Goal: Information Seeking & Learning: Compare options

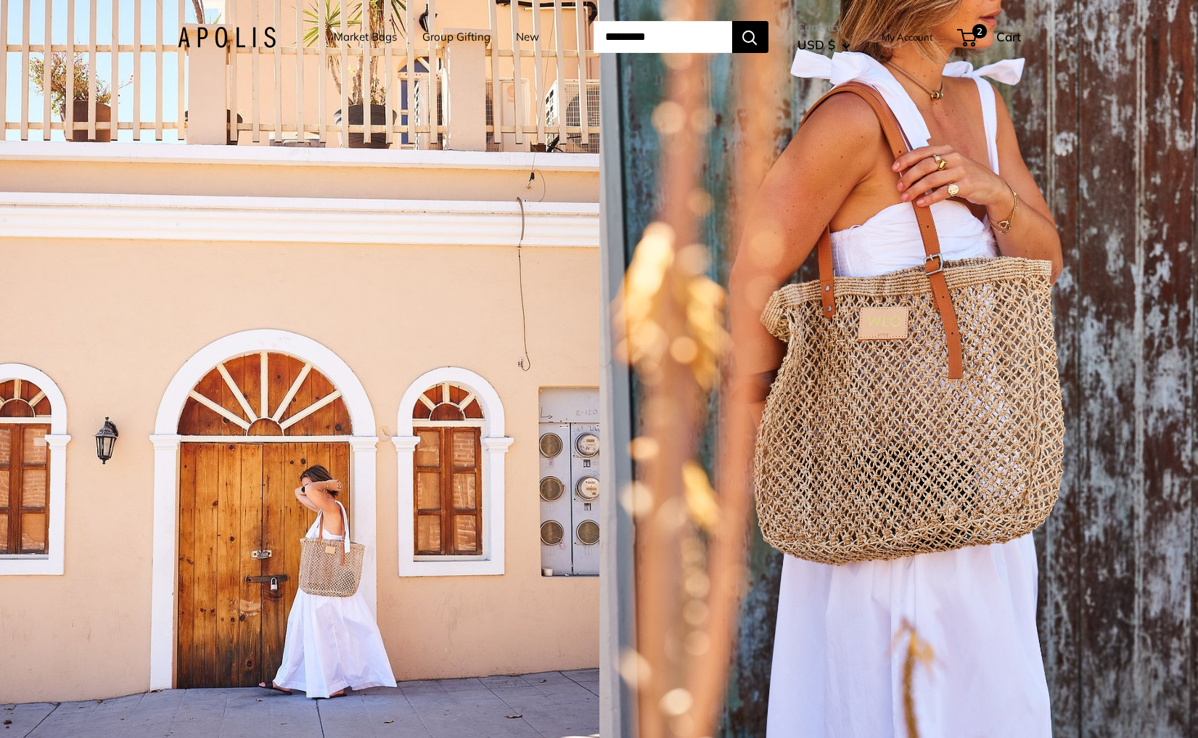
click at [269, 243] on div "1 / 5" at bounding box center [299, 369] width 599 height 738
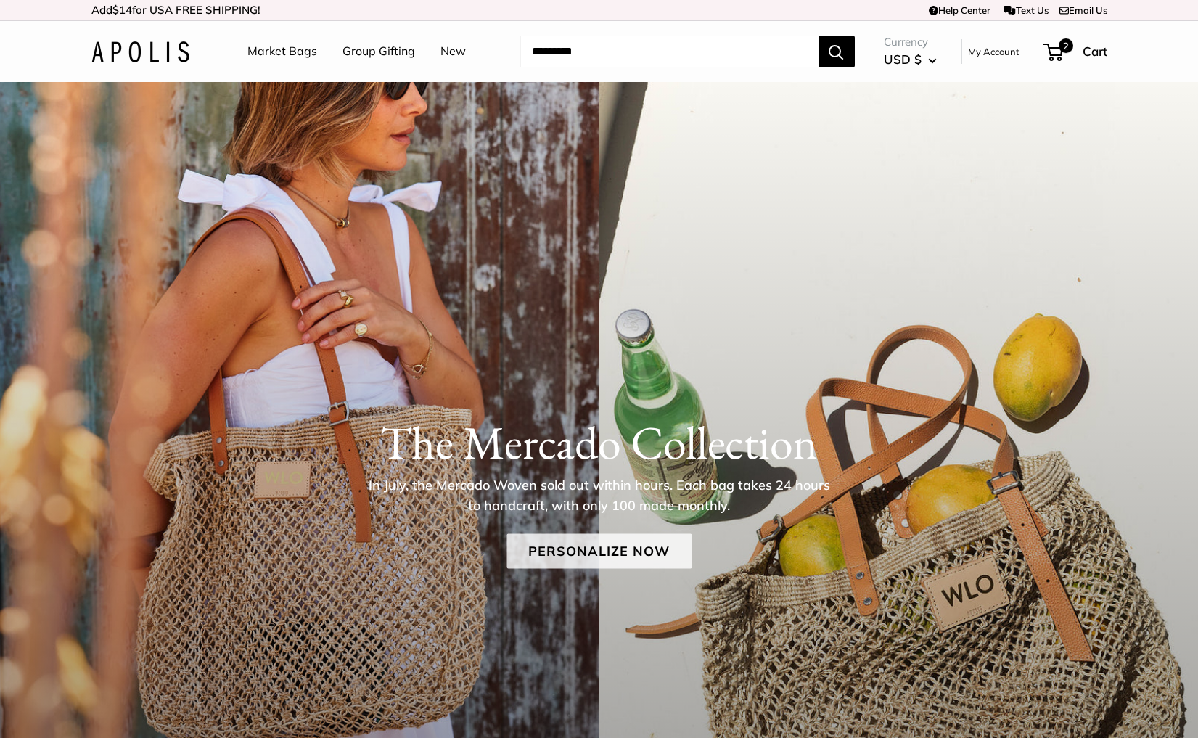
click at [520, 548] on link "Personalize Now" at bounding box center [598, 550] width 185 height 35
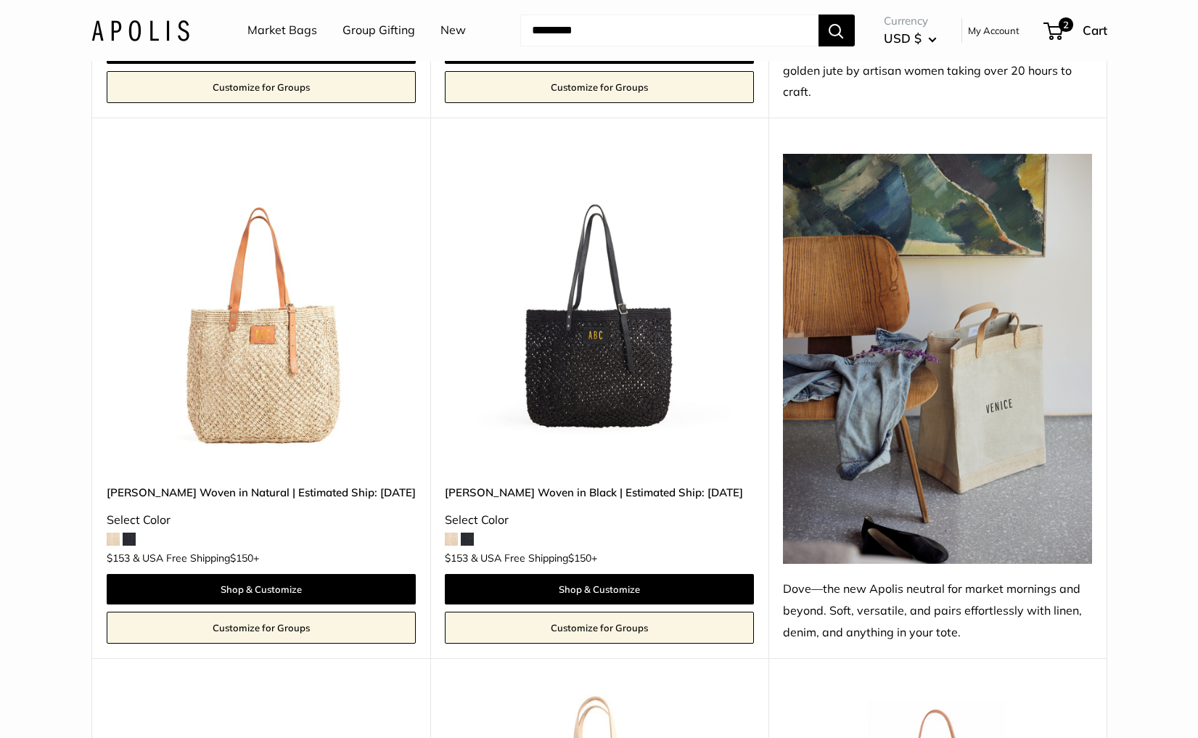
scroll to position [1263, 0]
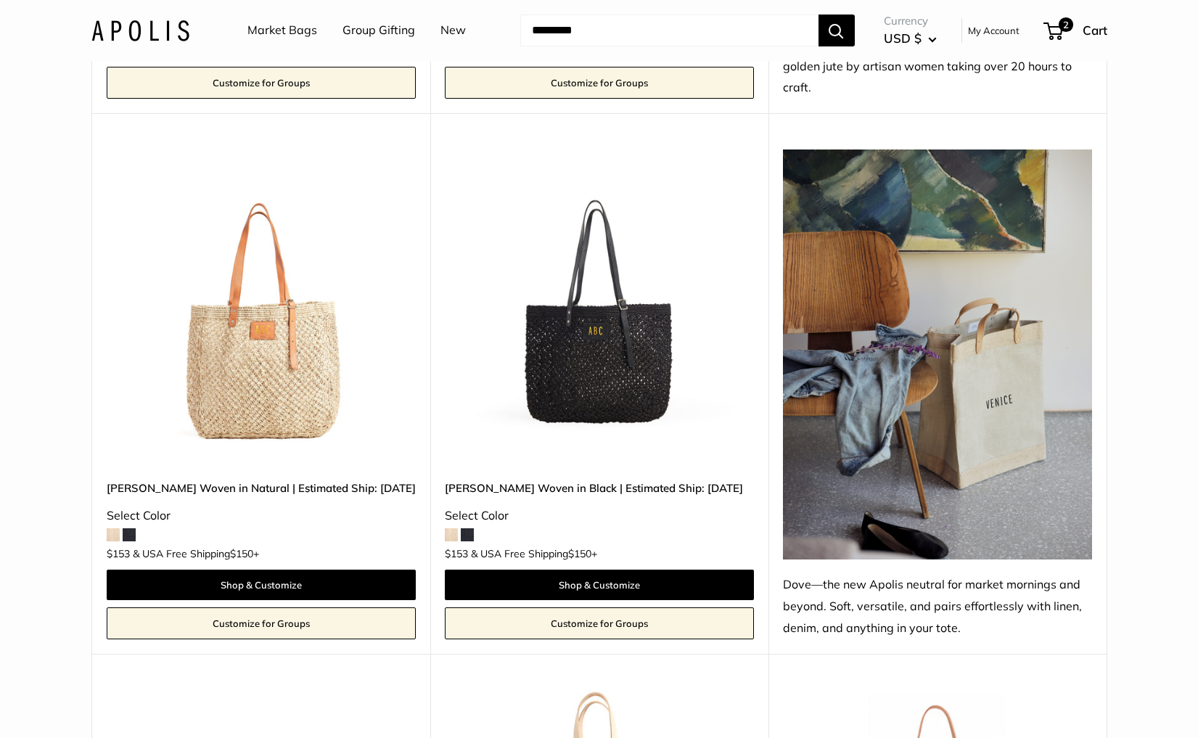
click at [0, 0] on img at bounding box center [0, 0] width 0 height 0
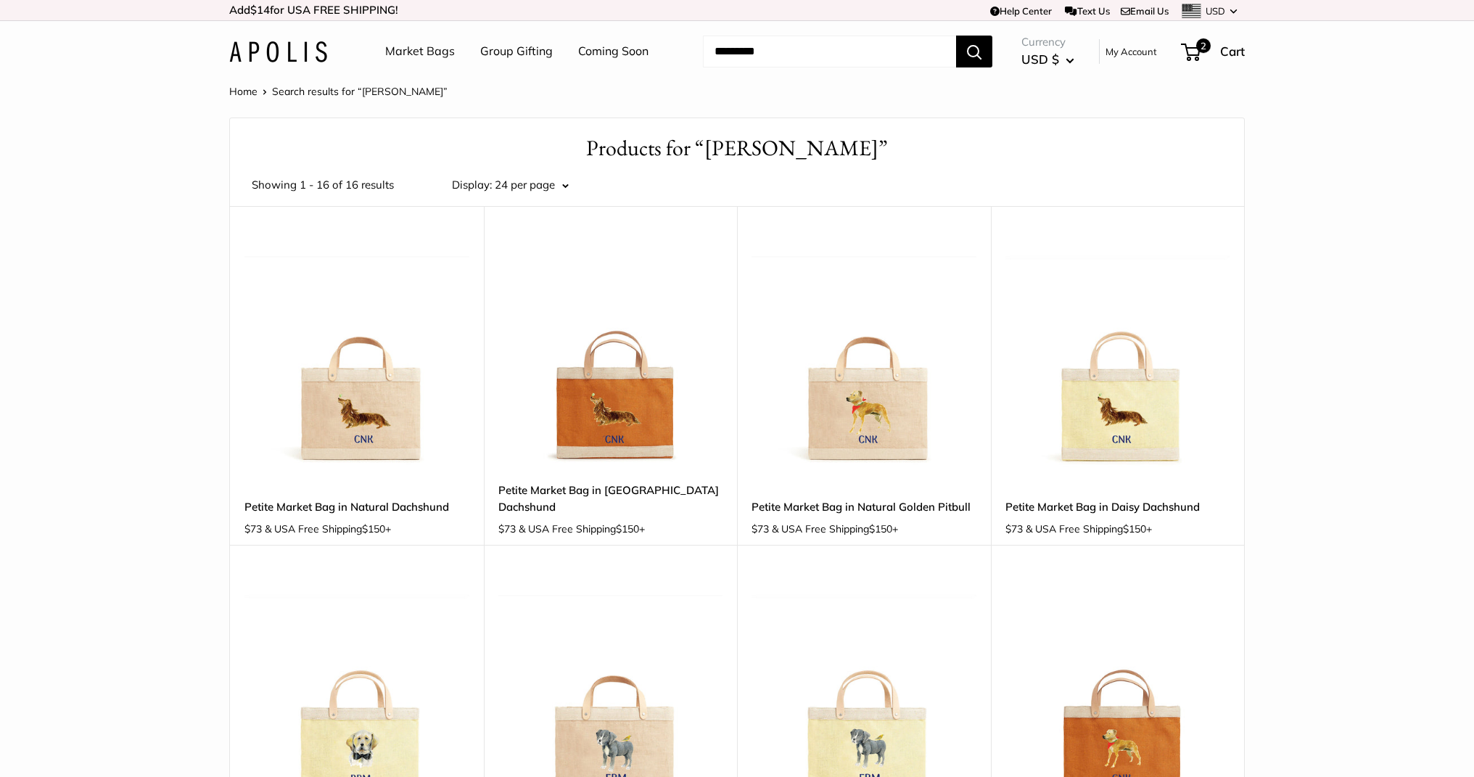
click at [311, 48] on img at bounding box center [278, 51] width 98 height 21
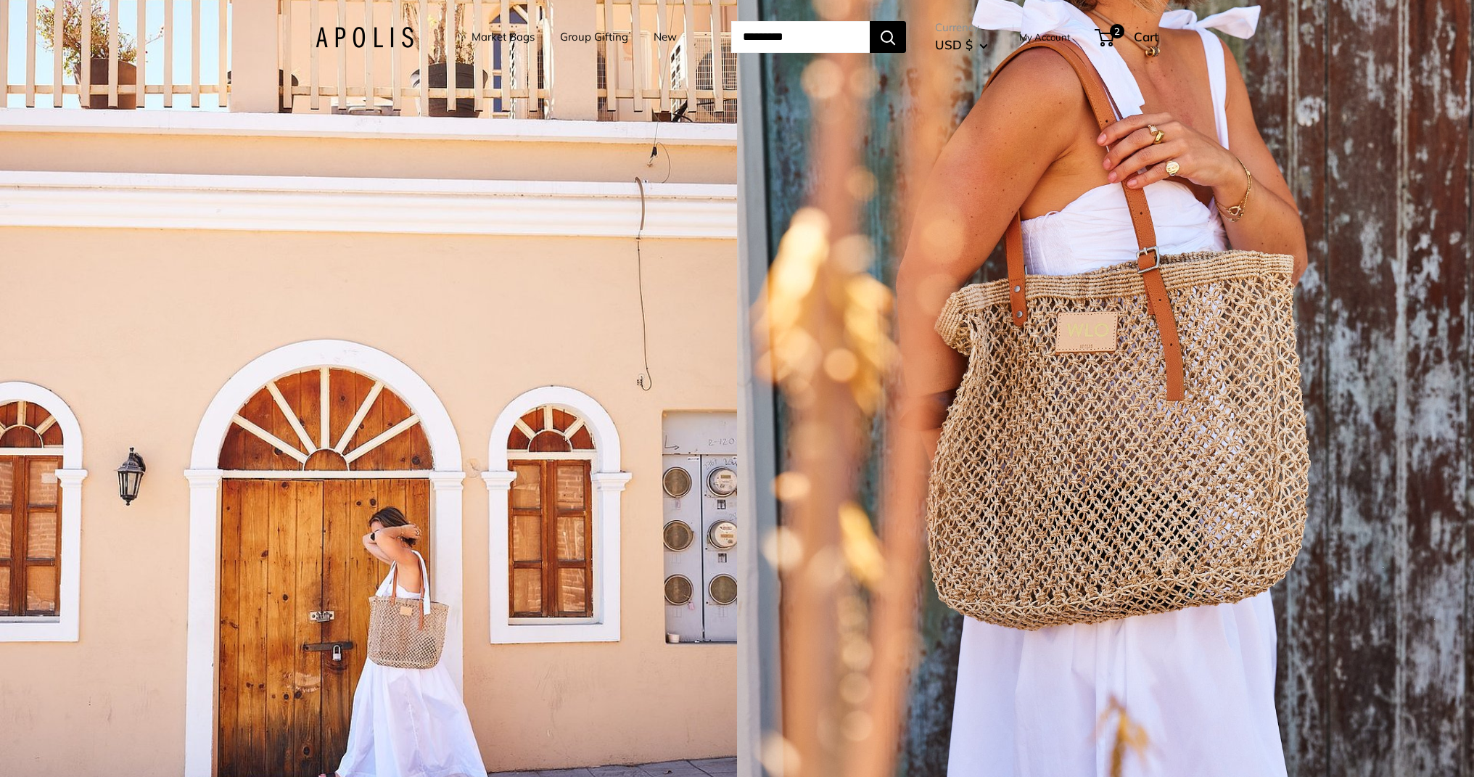
click at [348, 512] on div "1 / 5" at bounding box center [368, 388] width 737 height 777
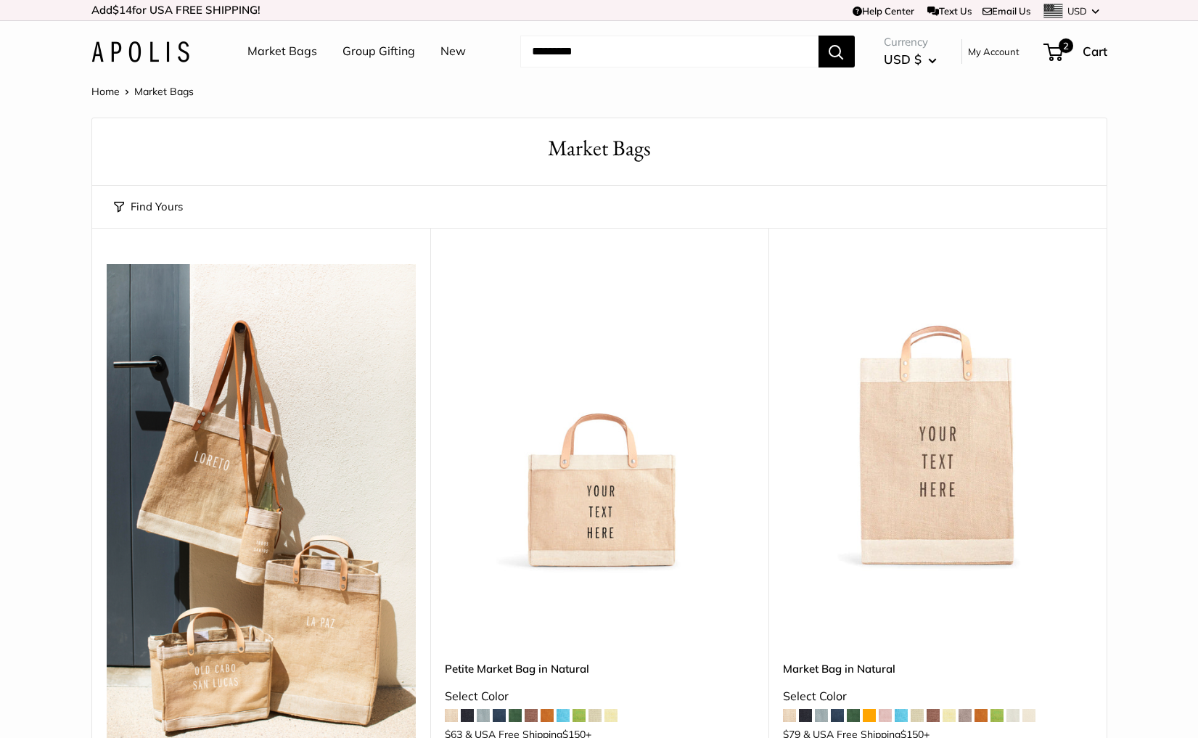
scroll to position [1263, 0]
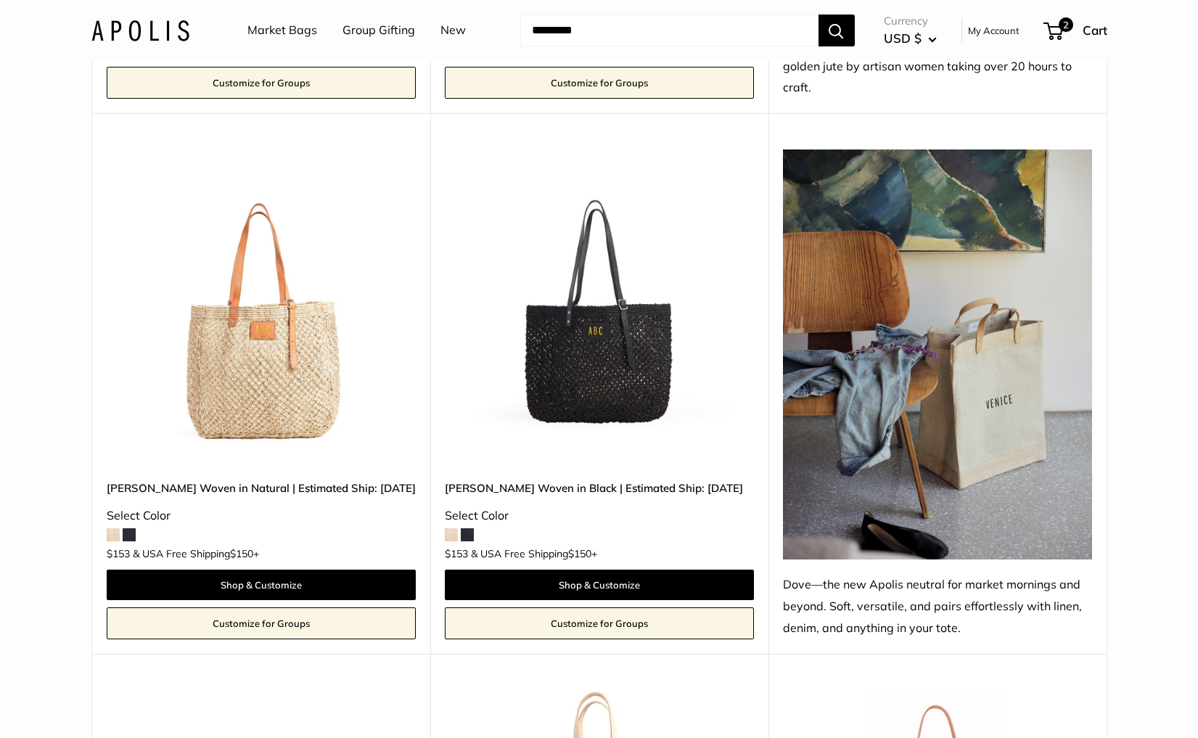
click at [159, 24] on img at bounding box center [140, 30] width 98 height 21
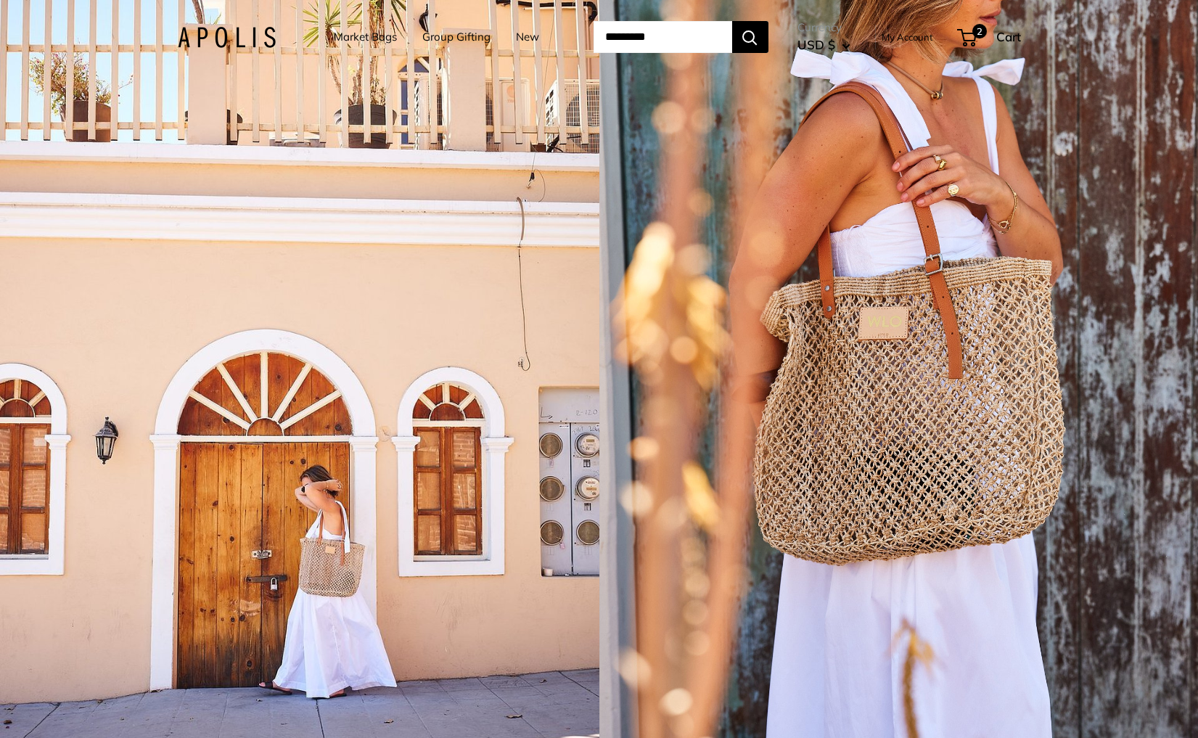
click at [684, 434] on div "1 / 5" at bounding box center [898, 369] width 599 height 738
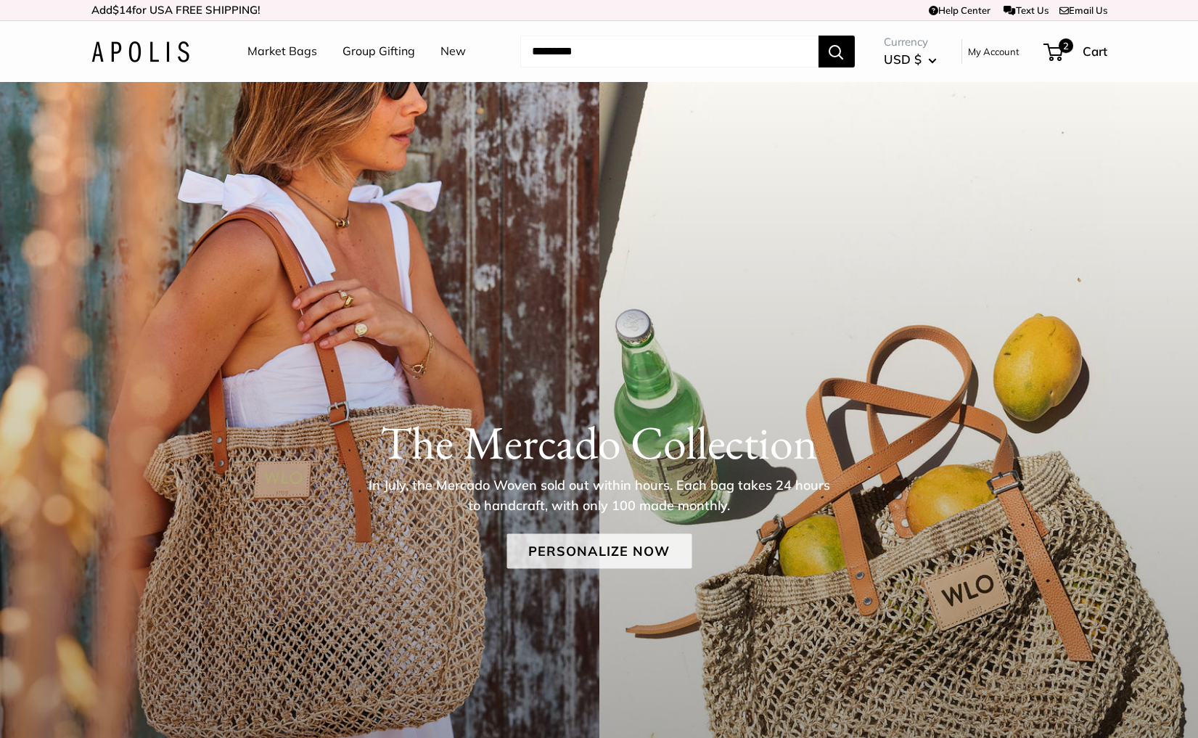
click at [583, 549] on link "Personalize Now" at bounding box center [598, 550] width 185 height 35
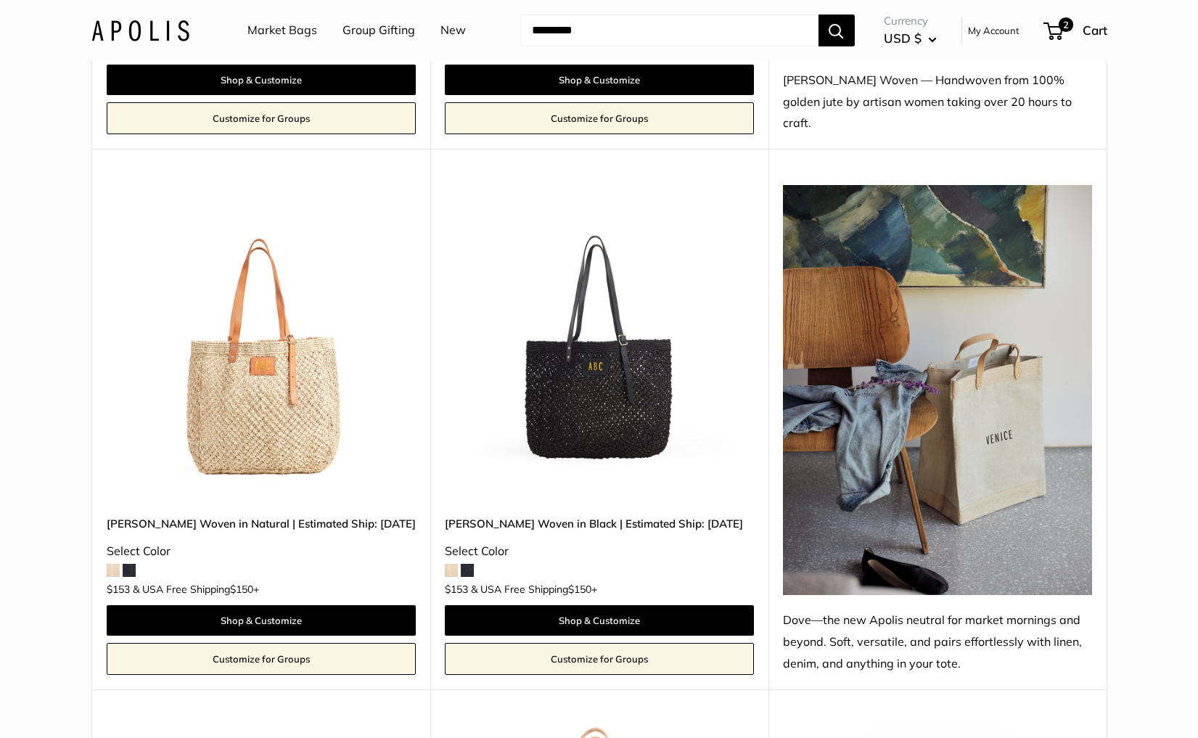
scroll to position [1231, 0]
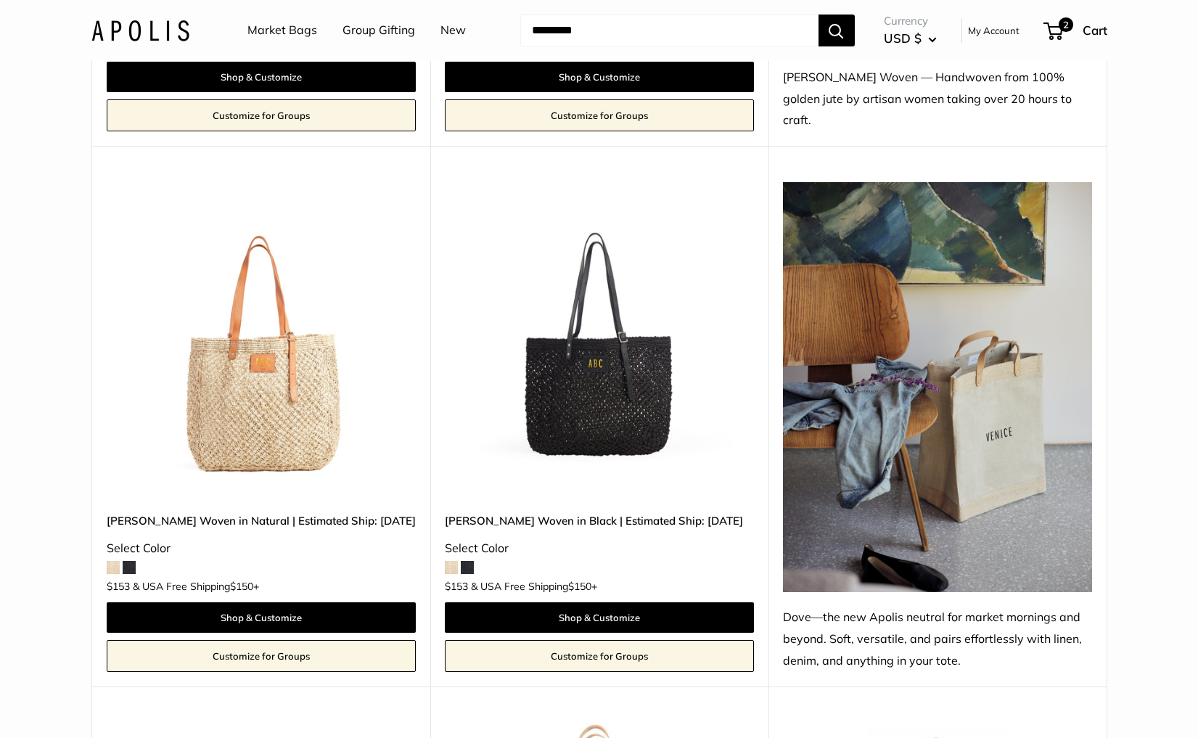
click at [0, 0] on img at bounding box center [0, 0] width 0 height 0
